Goal: Check status: Check status

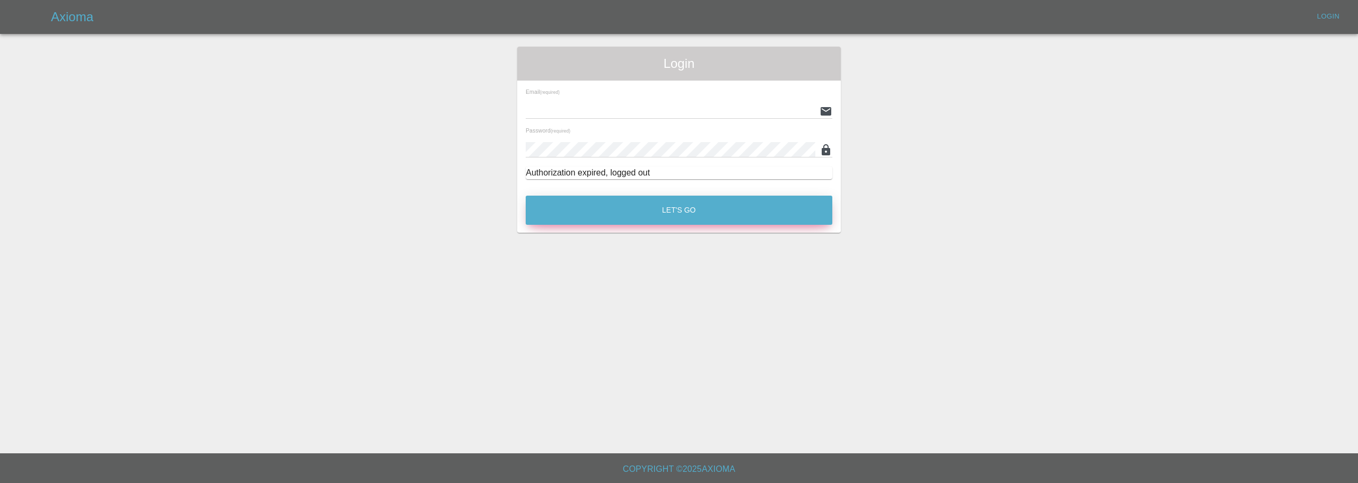
type input "[EMAIL_ADDRESS][DOMAIN_NAME]"
click at [677, 210] on button "Let's Go" at bounding box center [679, 210] width 307 height 29
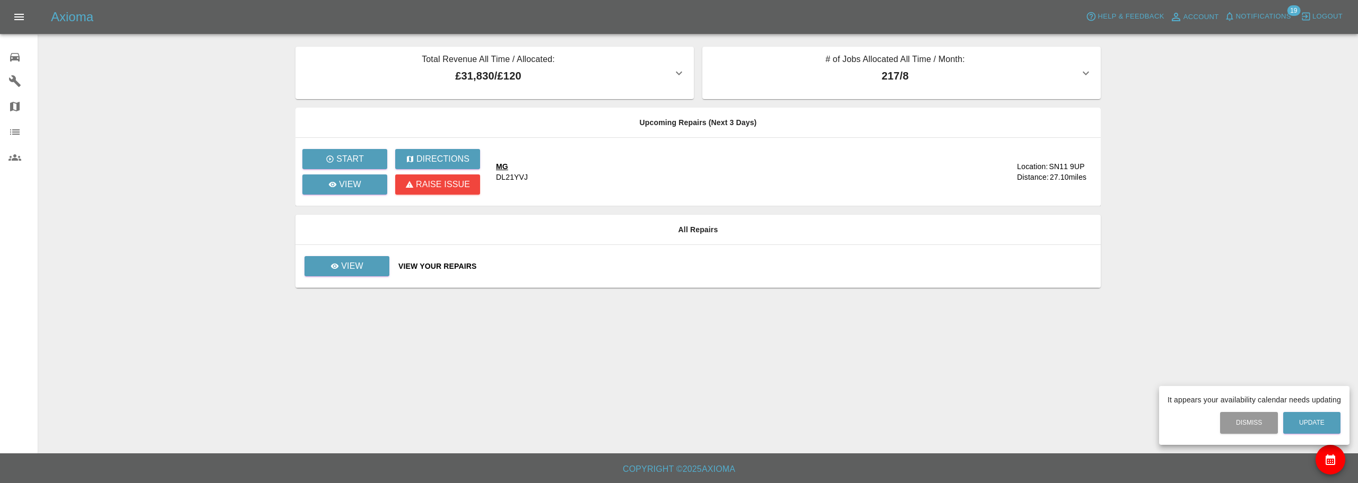
click at [356, 261] on div at bounding box center [679, 241] width 1358 height 483
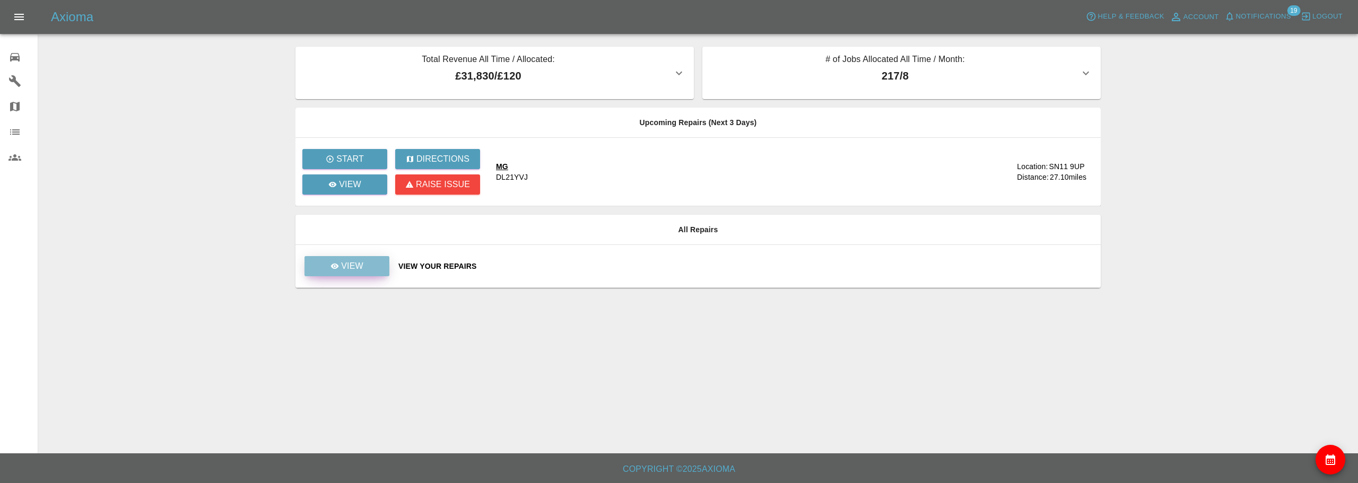
click at [348, 265] on p "View" at bounding box center [352, 266] width 22 height 13
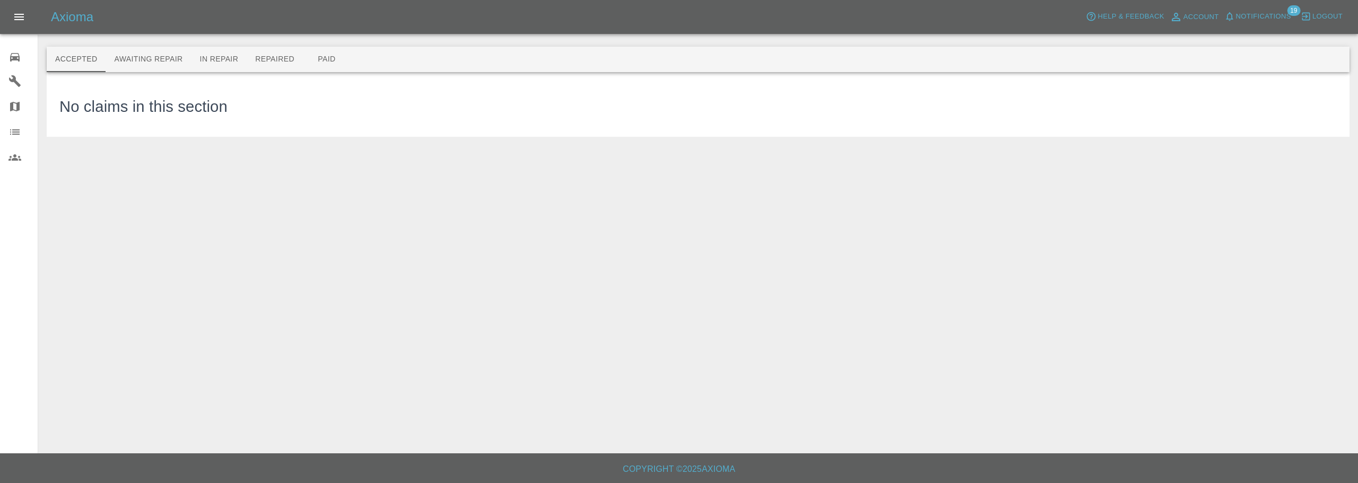
click at [335, 58] on button "Paid" at bounding box center [327, 59] width 48 height 25
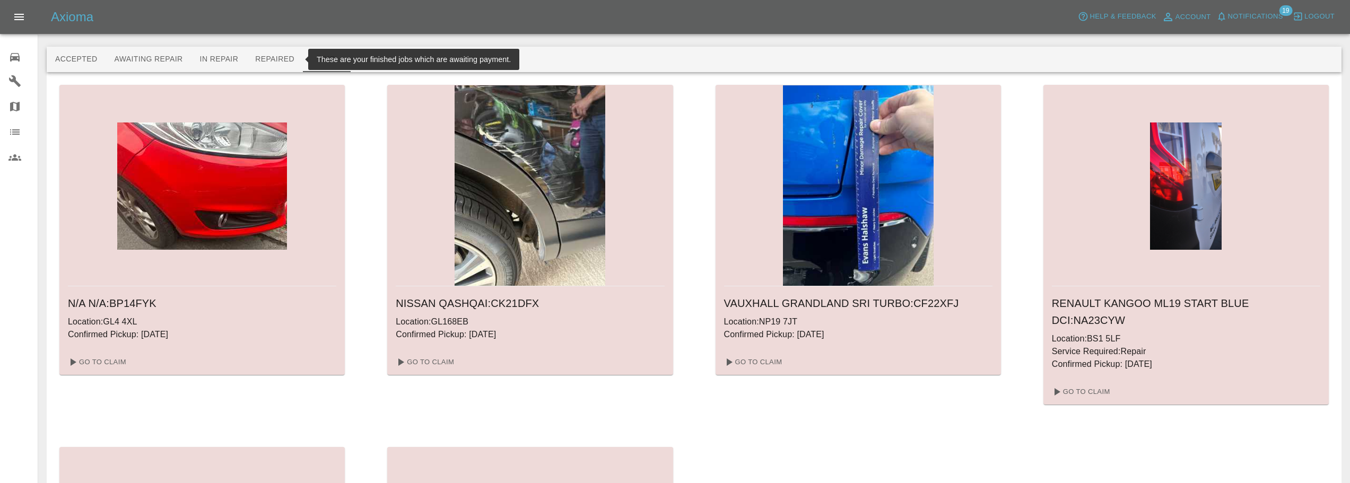
click at [270, 63] on button "Repaired" at bounding box center [275, 59] width 56 height 25
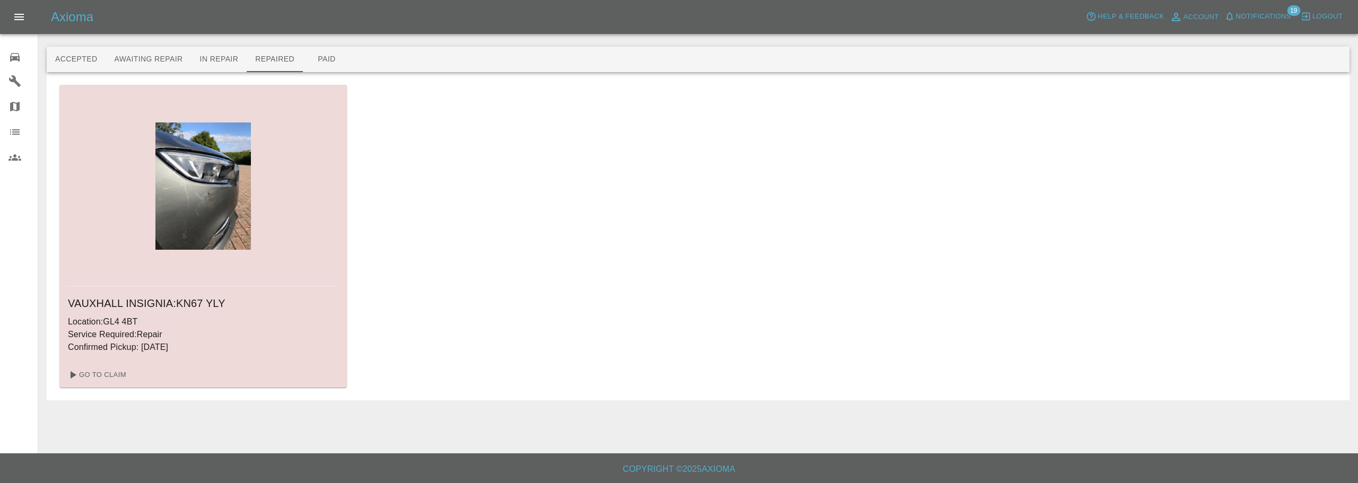
click at [123, 340] on p "Service Required: Repair" at bounding box center [203, 334] width 270 height 13
click at [104, 375] on link "Go To Claim" at bounding box center [96, 374] width 65 height 17
